Goal: Transaction & Acquisition: Obtain resource

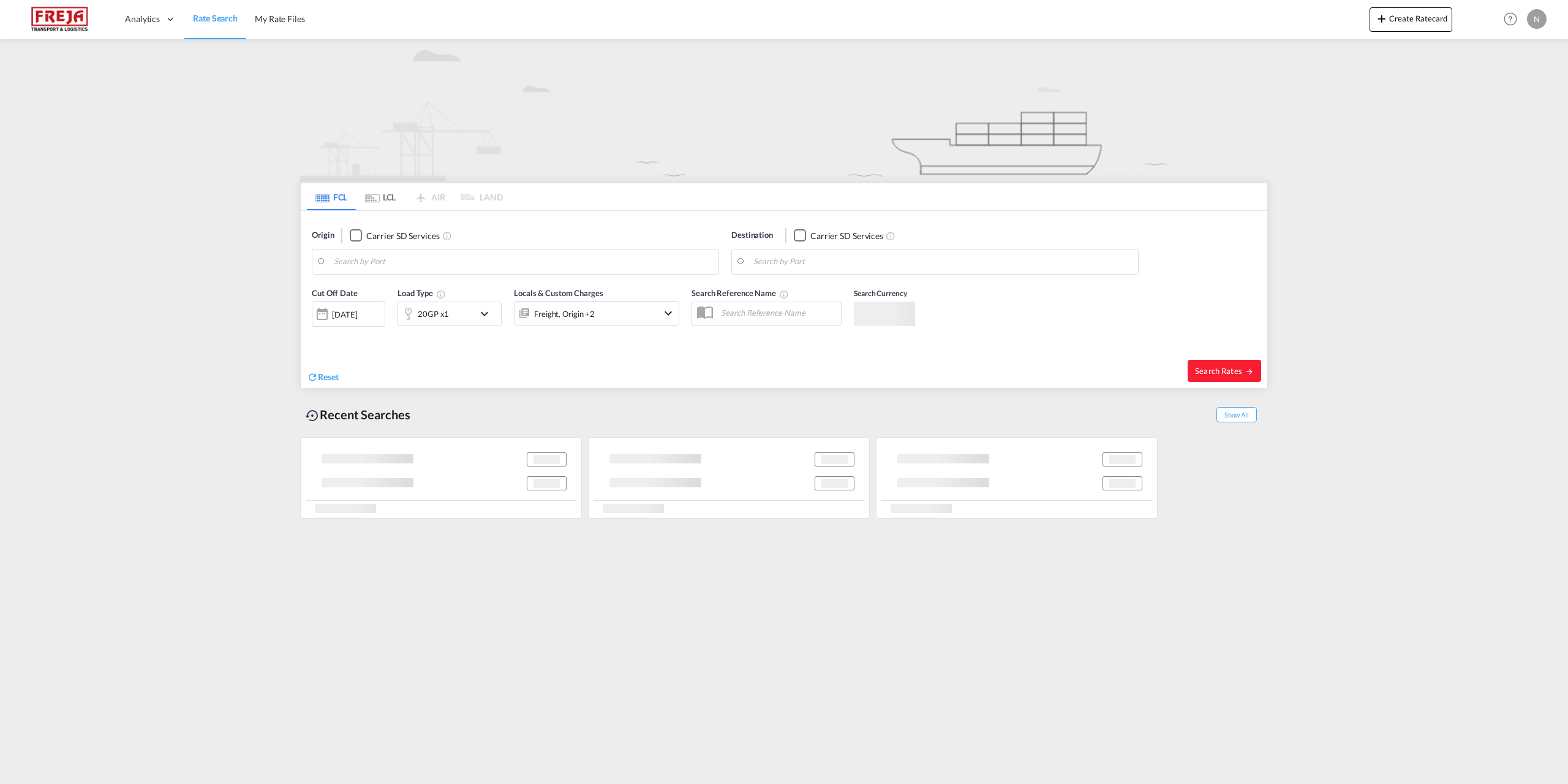
click at [374, 258] on body "Analytics Reports Dashboard Rate Search My Rate Files Analytics" at bounding box center [784, 392] width 1568 height 784
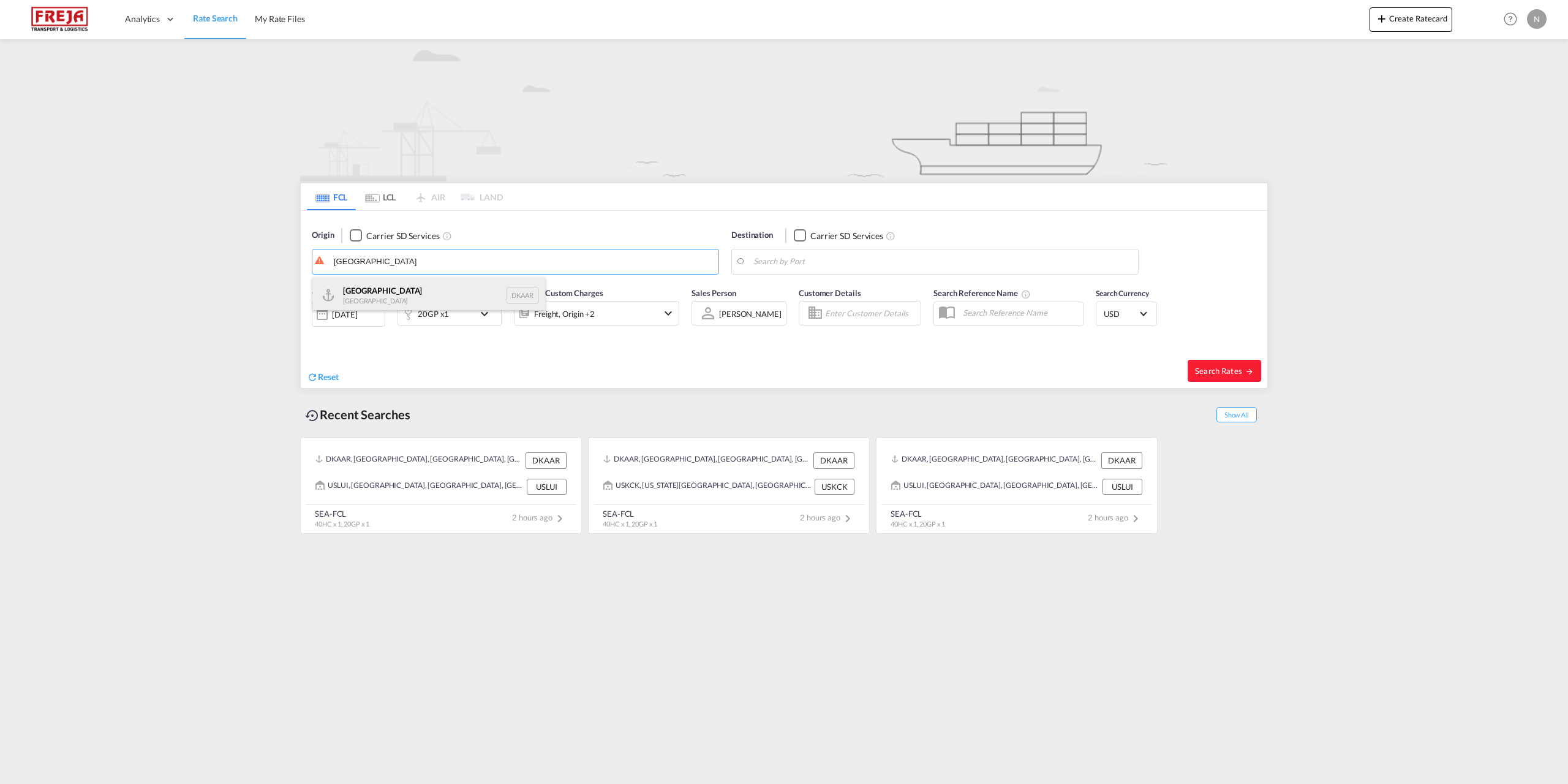
click at [380, 283] on div "Aarhus [GEOGRAPHIC_DATA] DKAAR" at bounding box center [428, 295] width 233 height 37
type input "[GEOGRAPHIC_DATA], [GEOGRAPHIC_DATA]"
click at [857, 270] on body "Analytics Reports Dashboard Rate Search My Rate Files Analytics" at bounding box center [784, 392] width 1568 height 784
click at [841, 282] on div "Mombasa [GEOGRAPHIC_DATA] [GEOGRAPHIC_DATA]" at bounding box center [849, 295] width 233 height 37
type input "Mombasa, KEMBA"
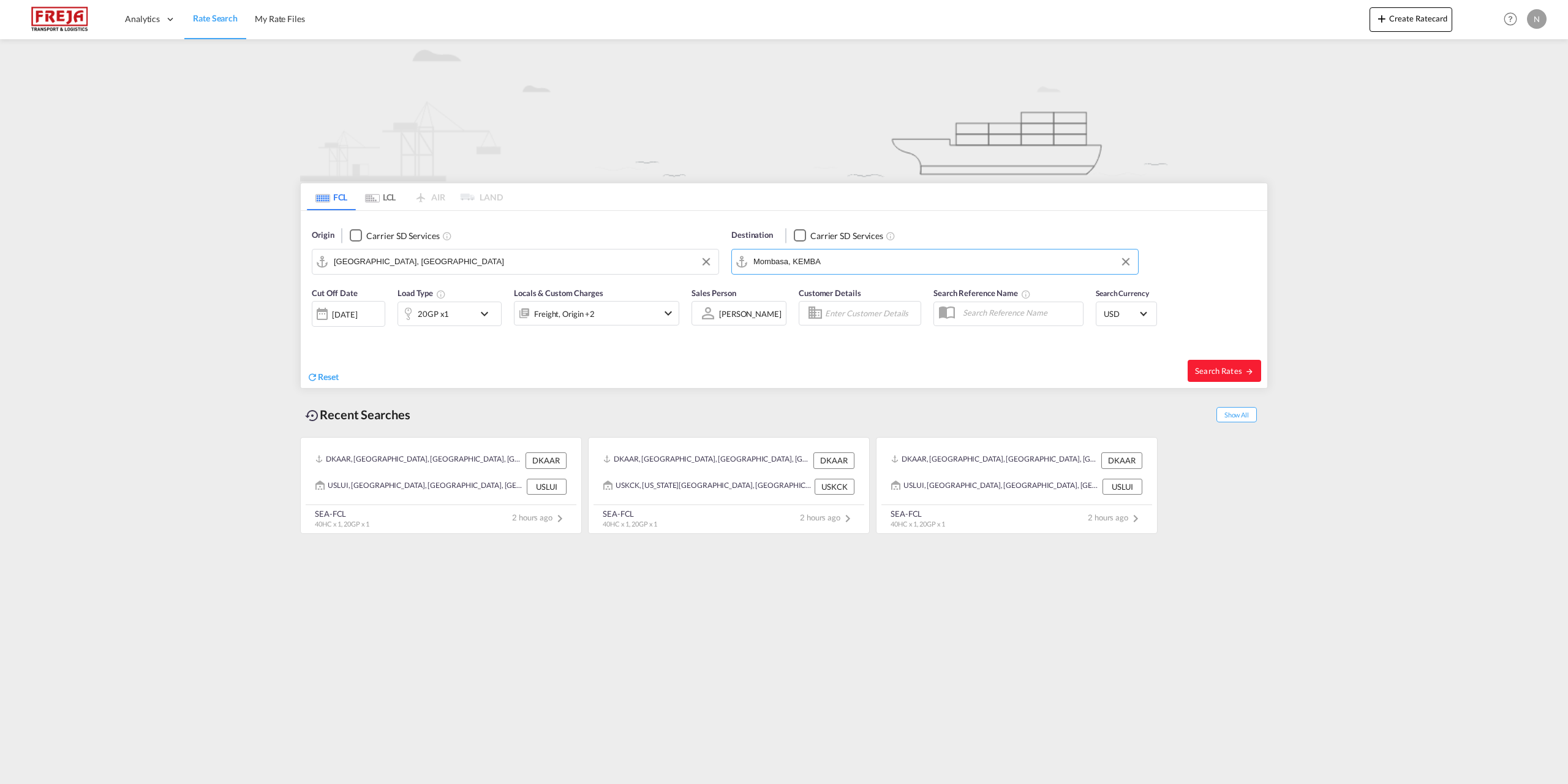
click at [473, 311] on div "20GP x1" at bounding box center [436, 314] width 76 height 25
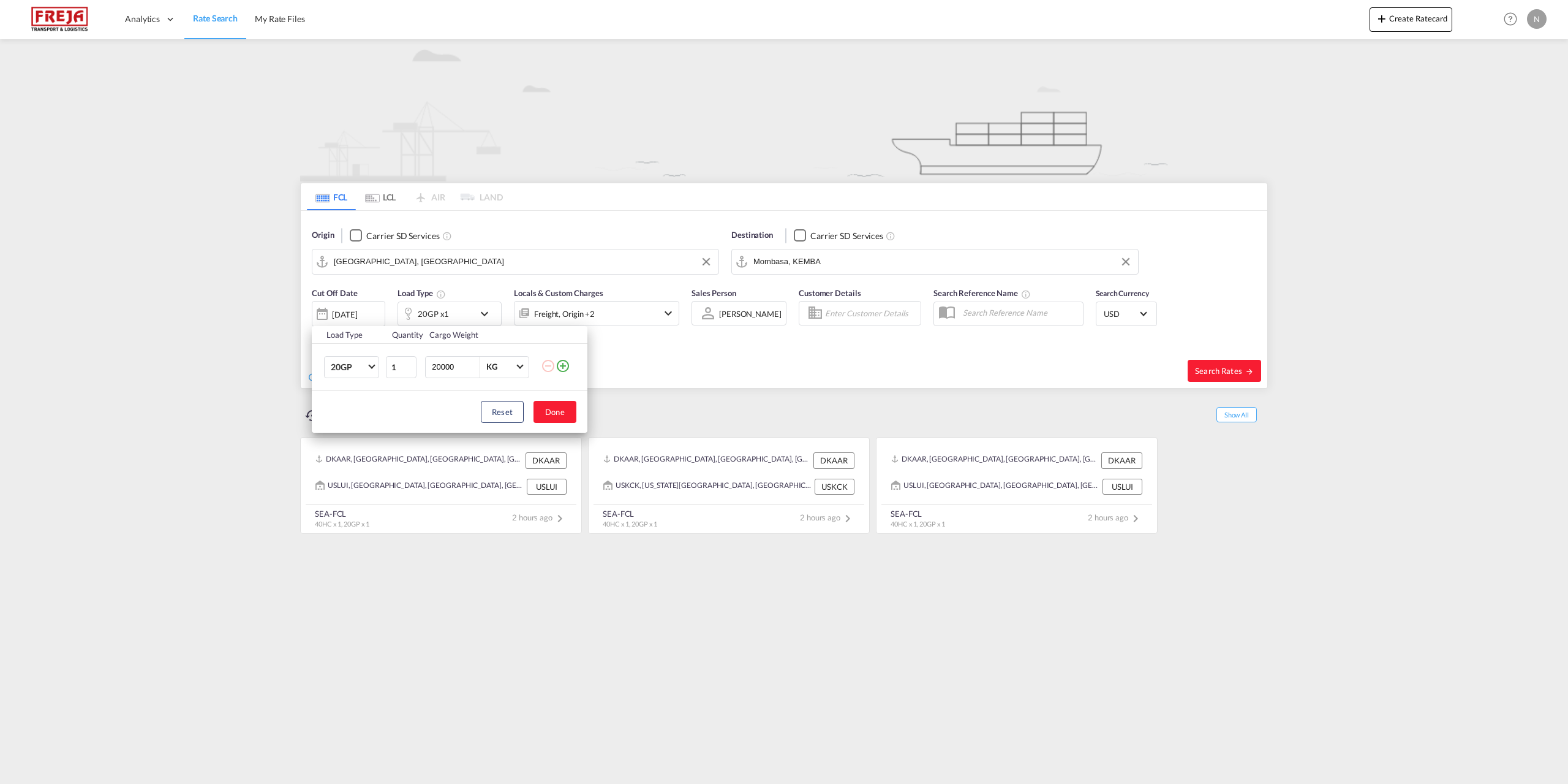
click at [561, 372] on md-icon "icon-plus-circle-outline" at bounding box center [563, 366] width 14 height 14
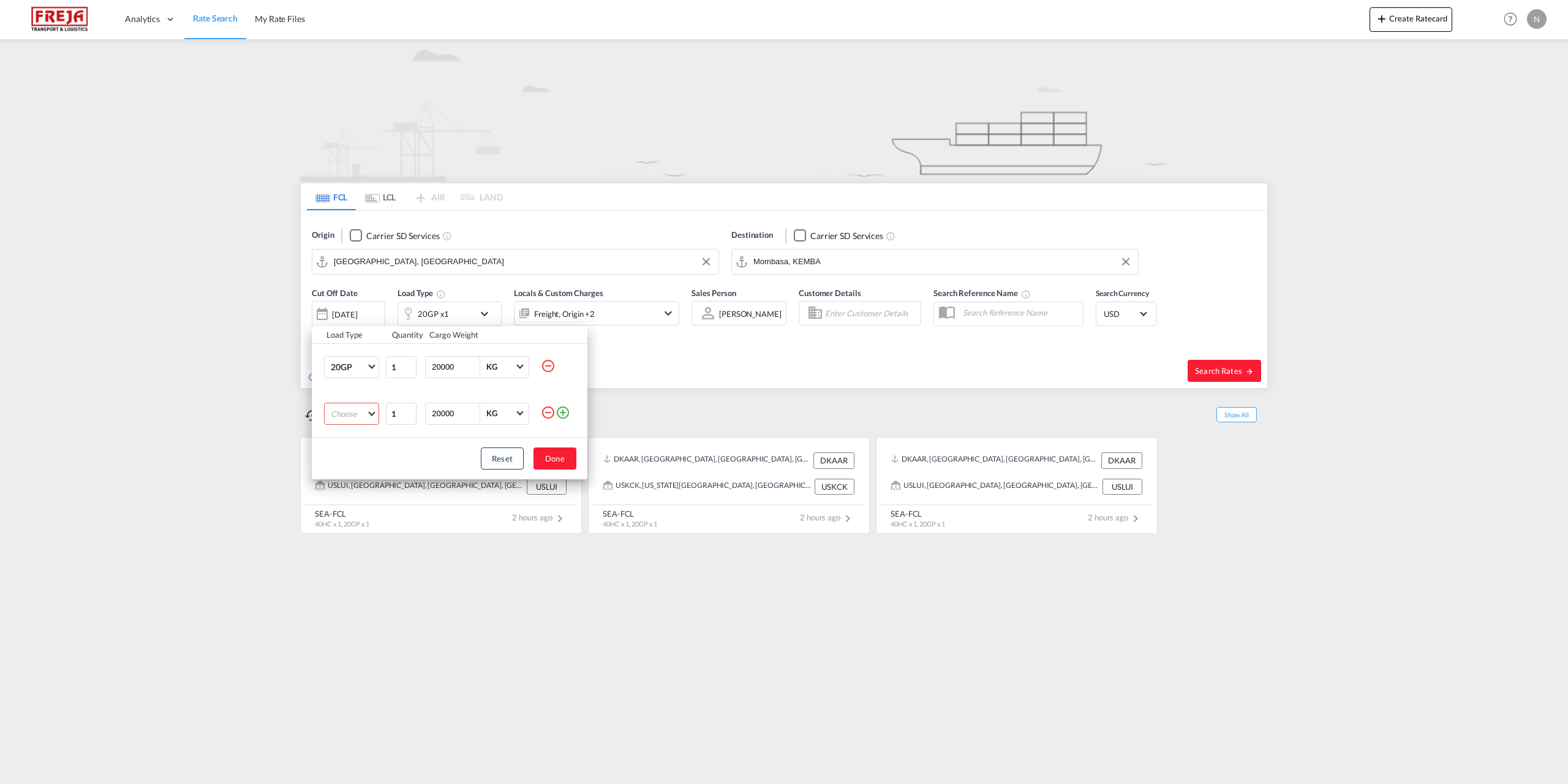
click at [354, 411] on md-select "Choose 20GP 40GP 40HC 45HC 20RE 40RE 40HR 20OT 40OT 20FR 40FR 40NR 20NR 45S 20T…" at bounding box center [351, 413] width 55 height 22
click at [367, 471] on md-option "40HC" at bounding box center [363, 472] width 83 height 30
click at [547, 463] on button "Done" at bounding box center [554, 457] width 43 height 22
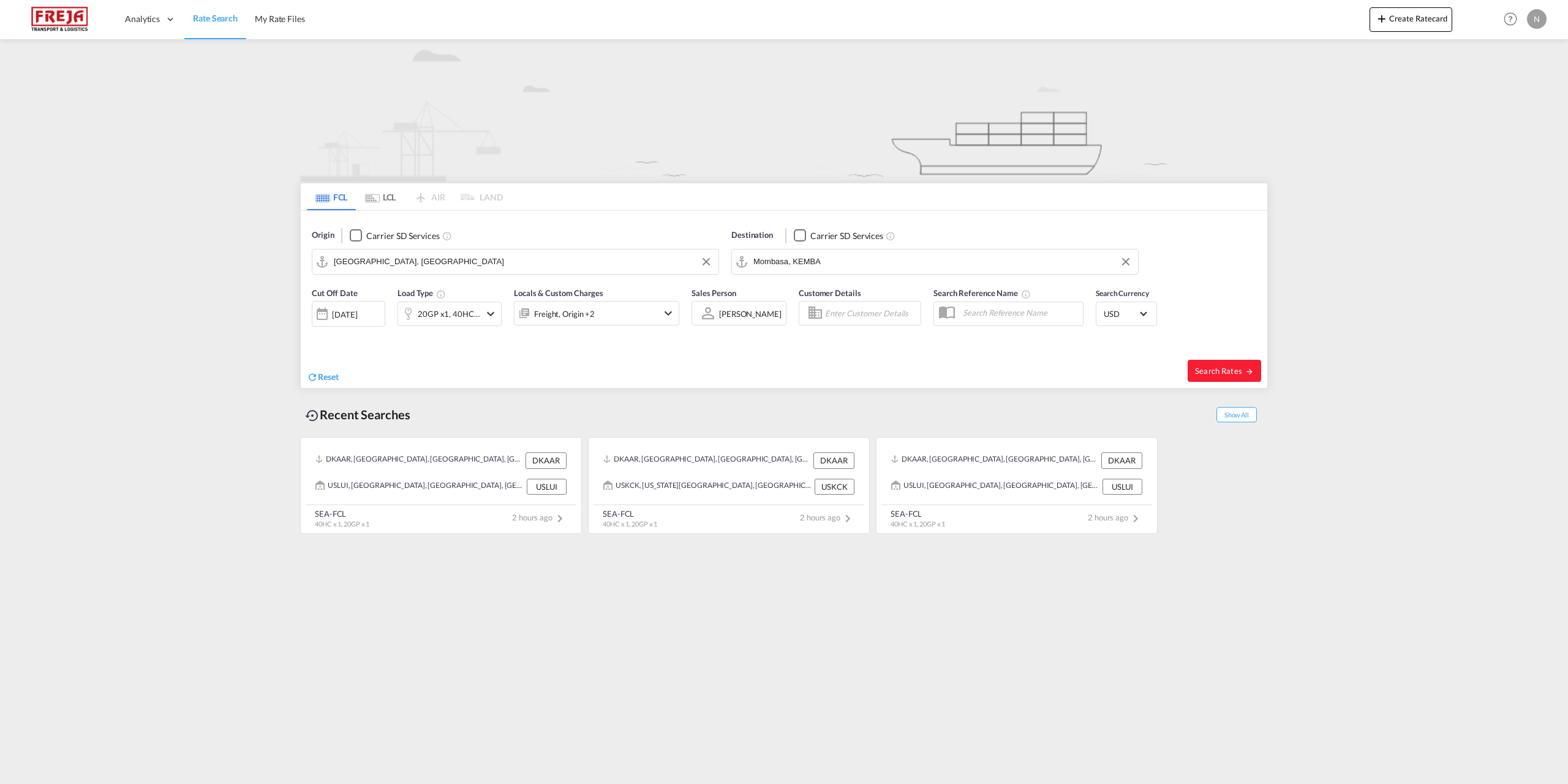
click at [580, 318] on div "Freight, Origin +2" at bounding box center [565, 313] width 61 height 17
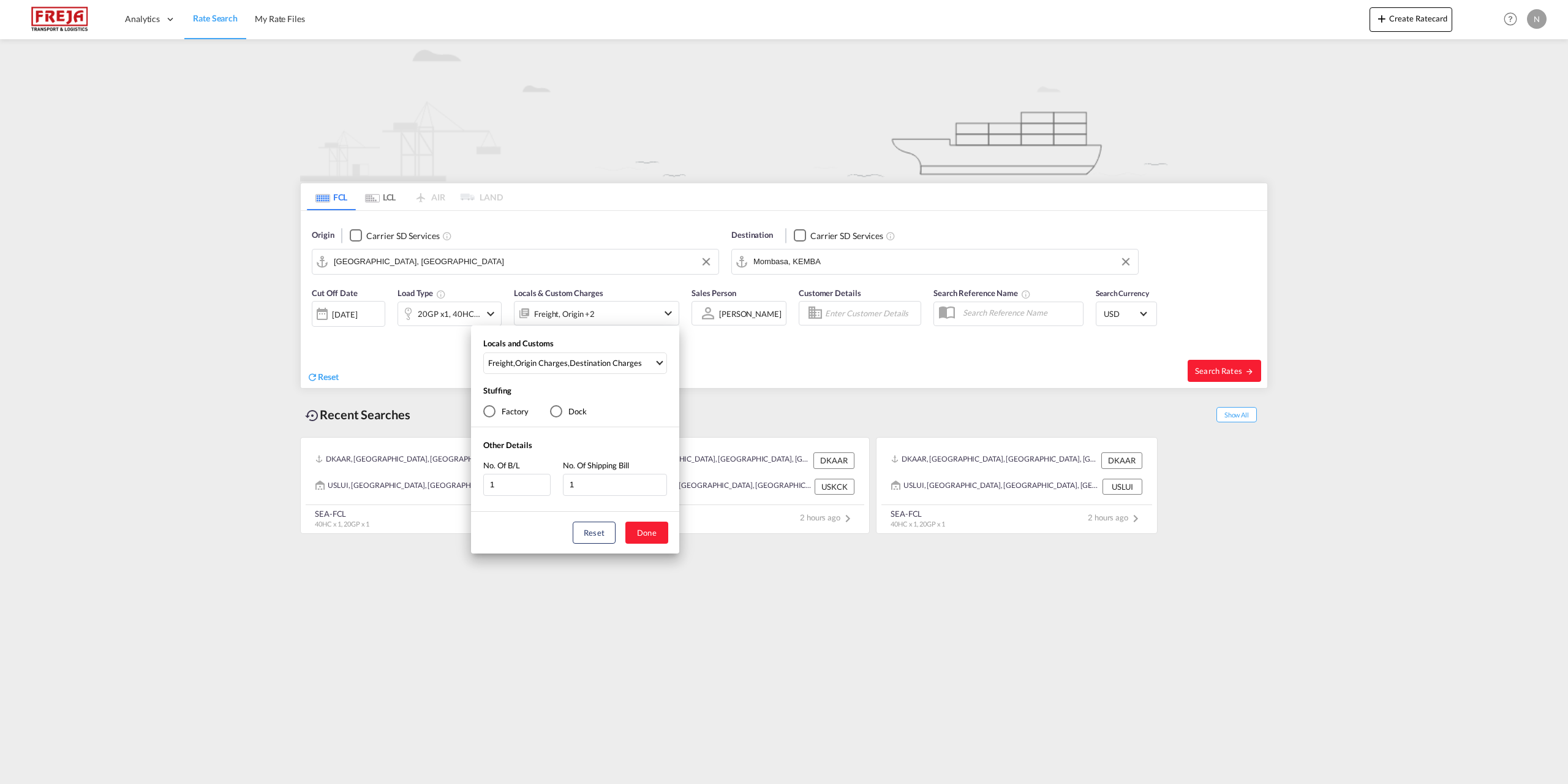
click at [580, 318] on div "Locals and Customs Freight , Origin Charges , Destination Charges Clear All Sel…" at bounding box center [784, 392] width 1568 height 784
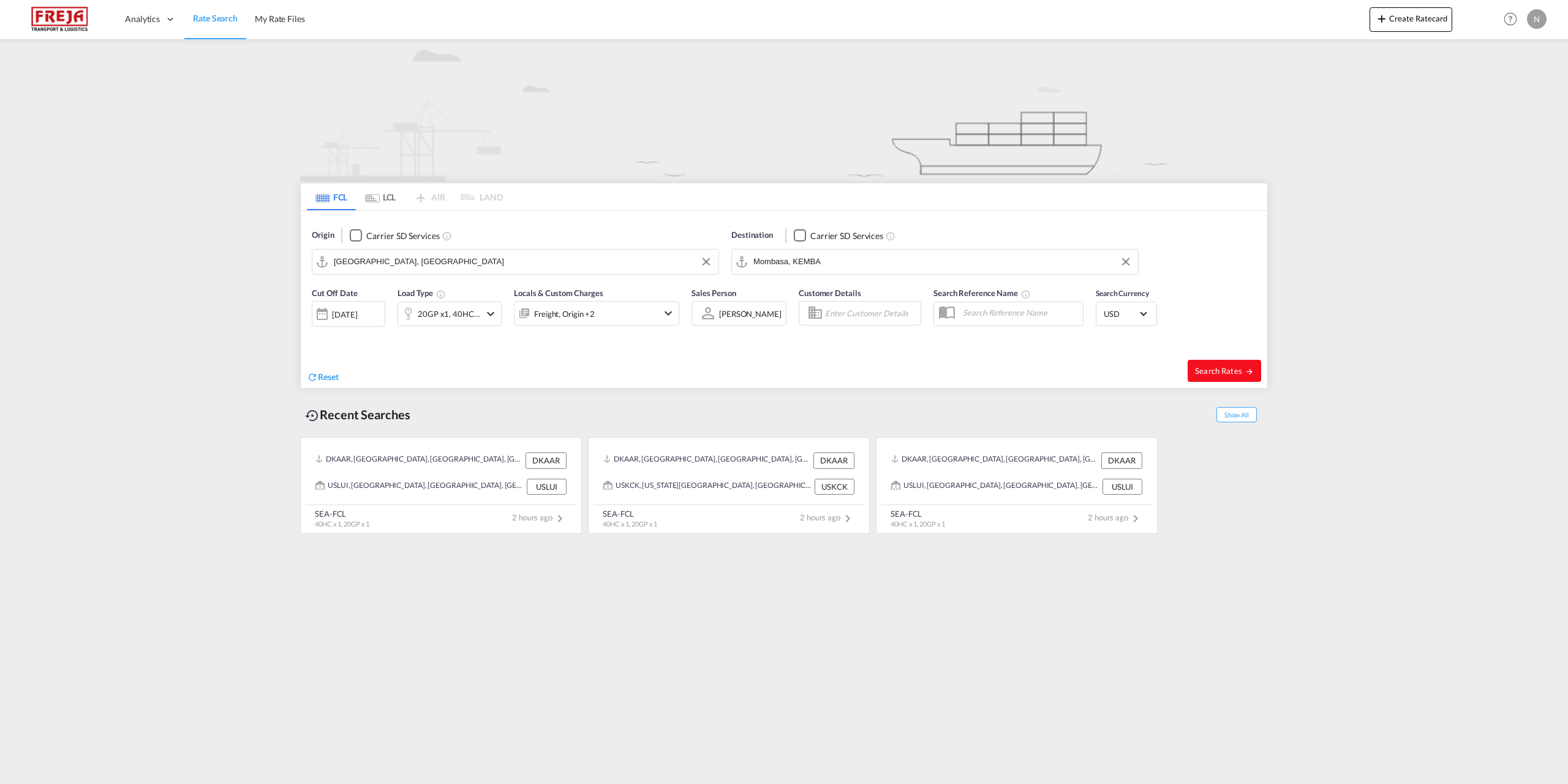
click at [1216, 373] on span "Search Rates" at bounding box center [1224, 371] width 59 height 10
type input "DKAAR to KEMBA / [DATE]"
